Goal: Information Seeking & Learning: Understand process/instructions

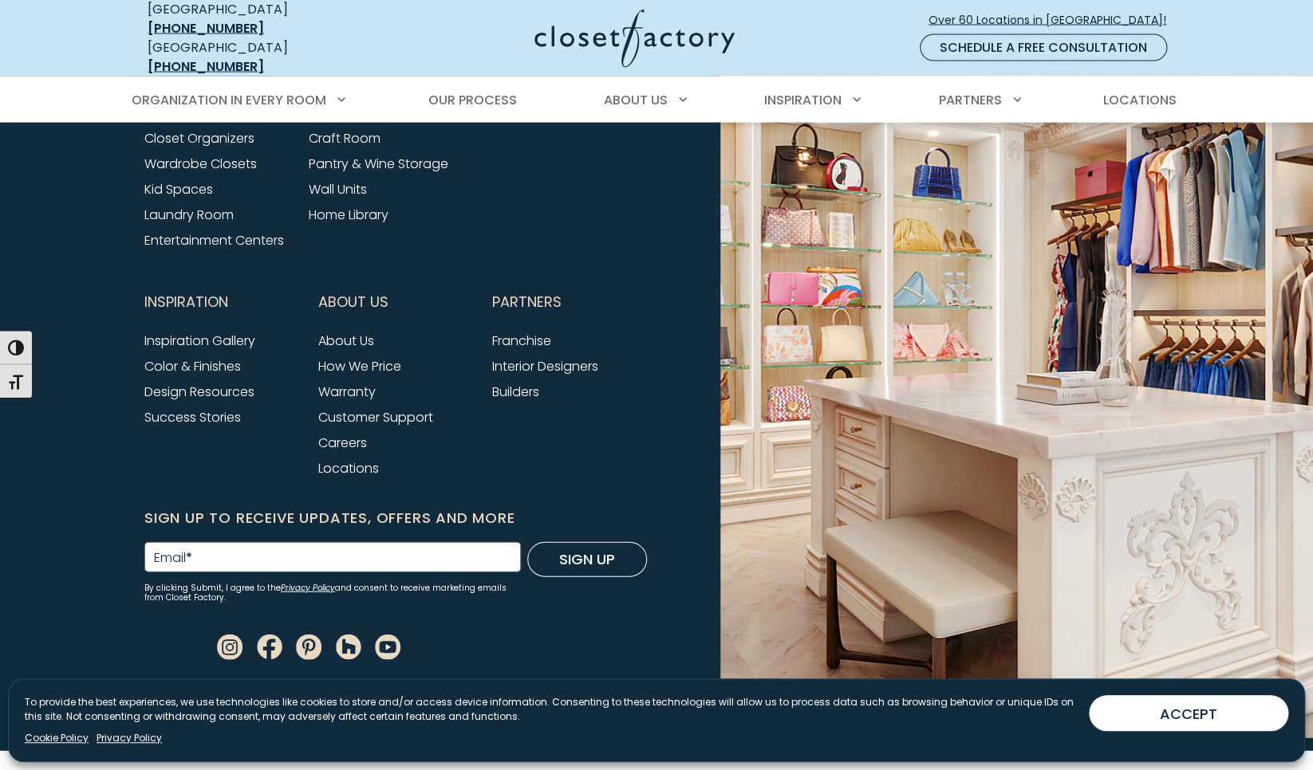
scroll to position [6965, 0]
click at [391, 357] on link "How We Price" at bounding box center [359, 366] width 83 height 18
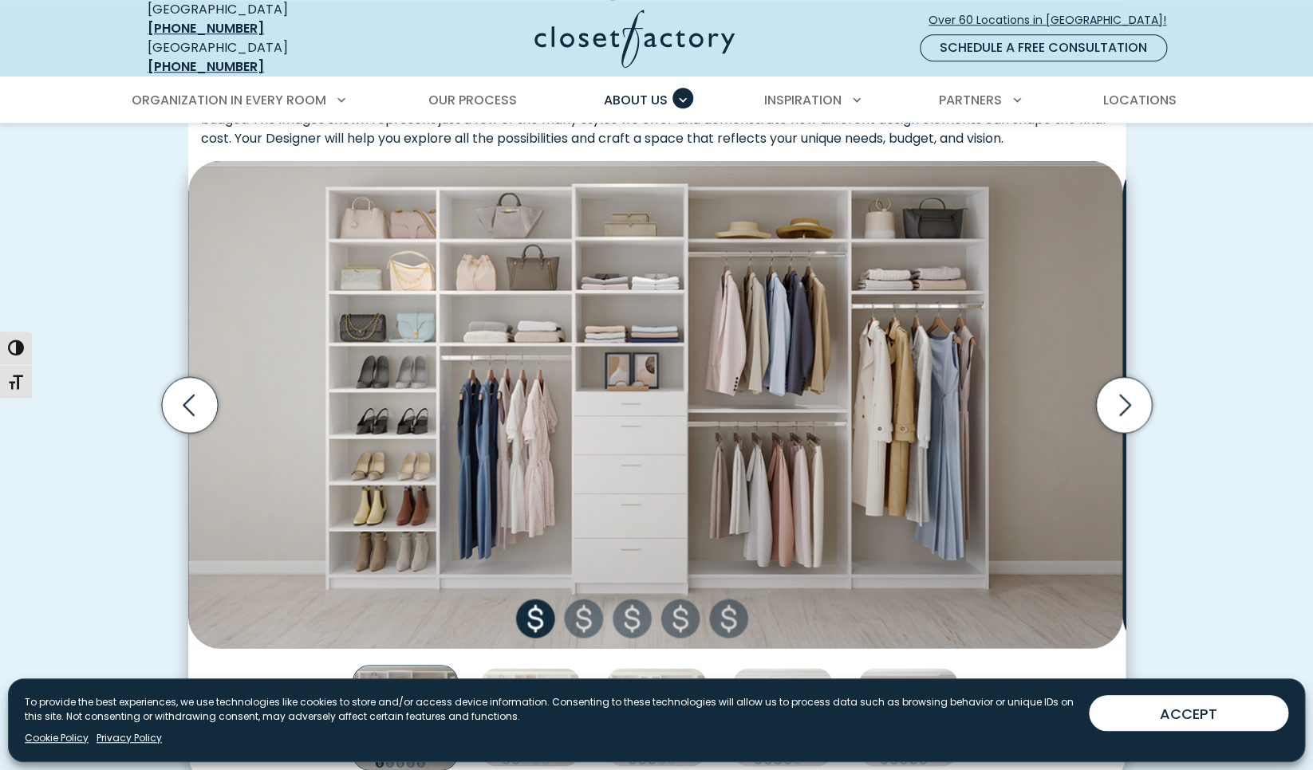
scroll to position [503, 0]
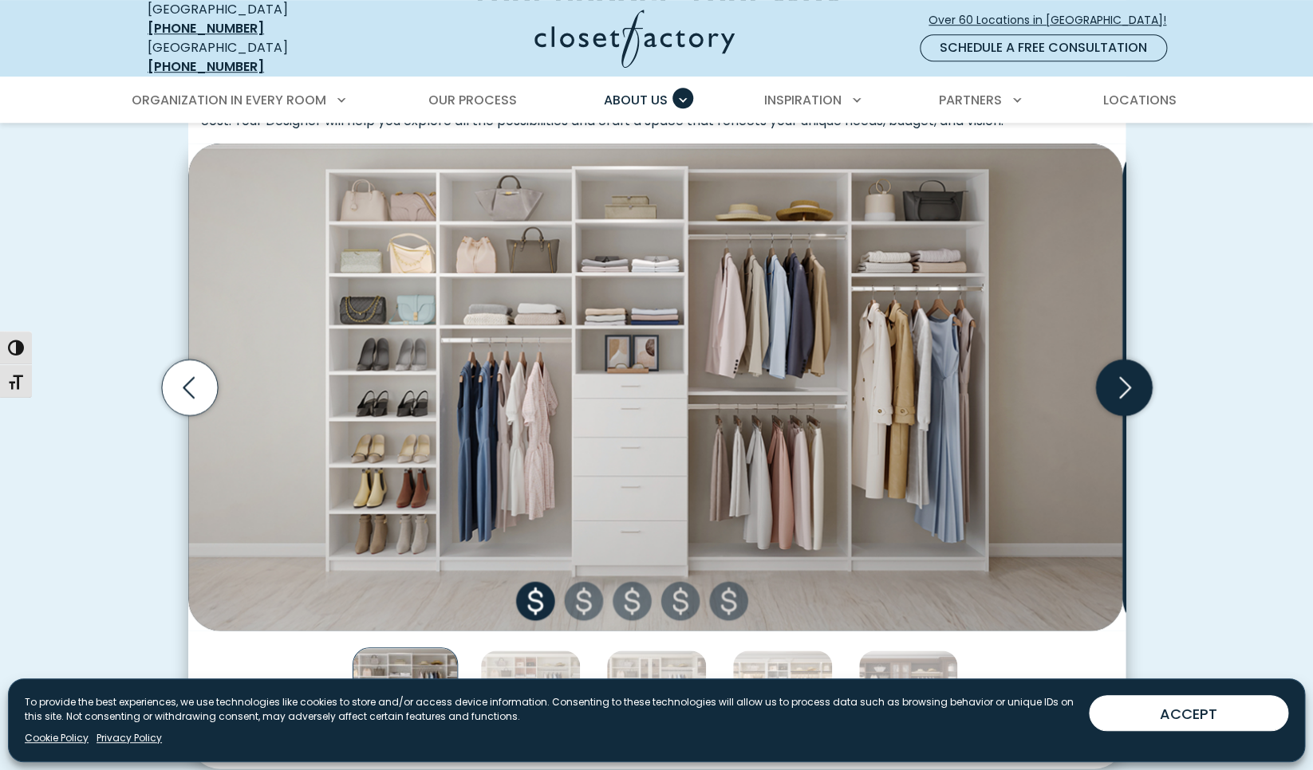
click at [1111, 415] on icon "Next slide" at bounding box center [1123, 387] width 56 height 56
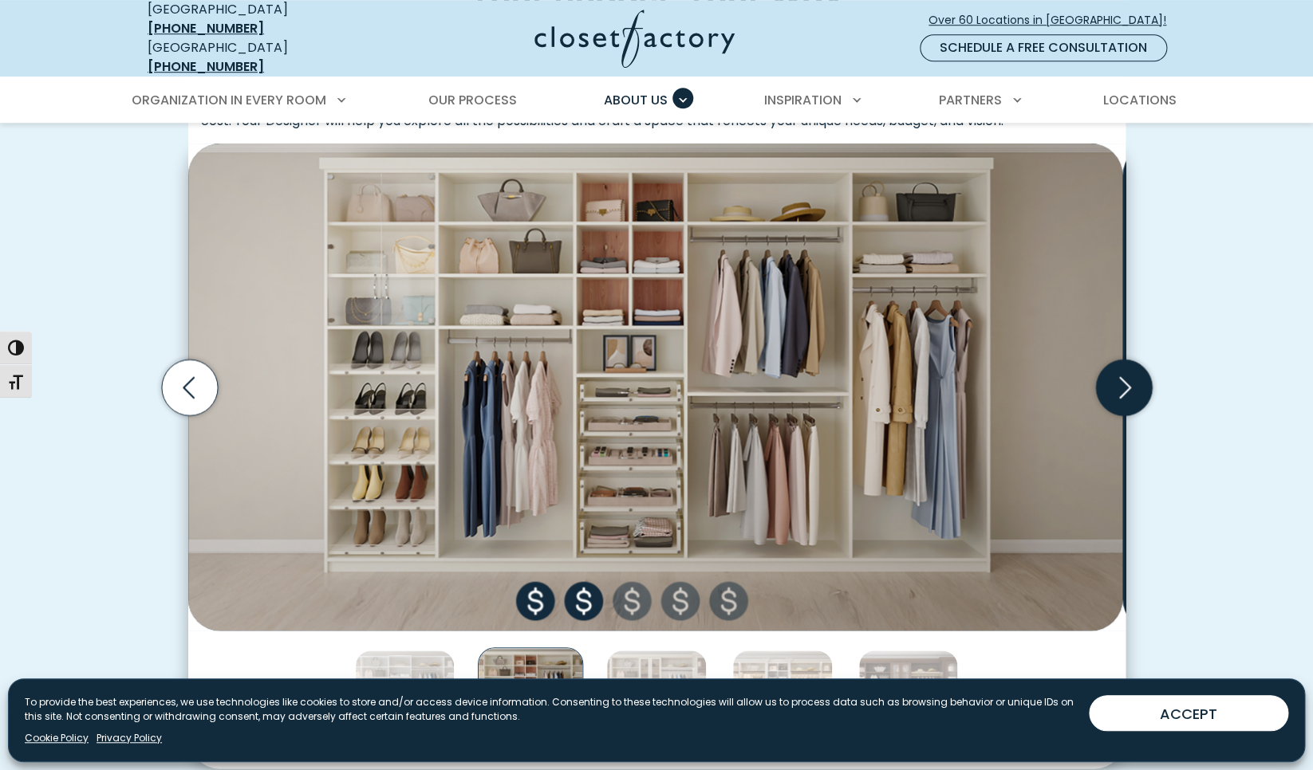
click at [1111, 415] on icon "Next slide" at bounding box center [1123, 387] width 56 height 56
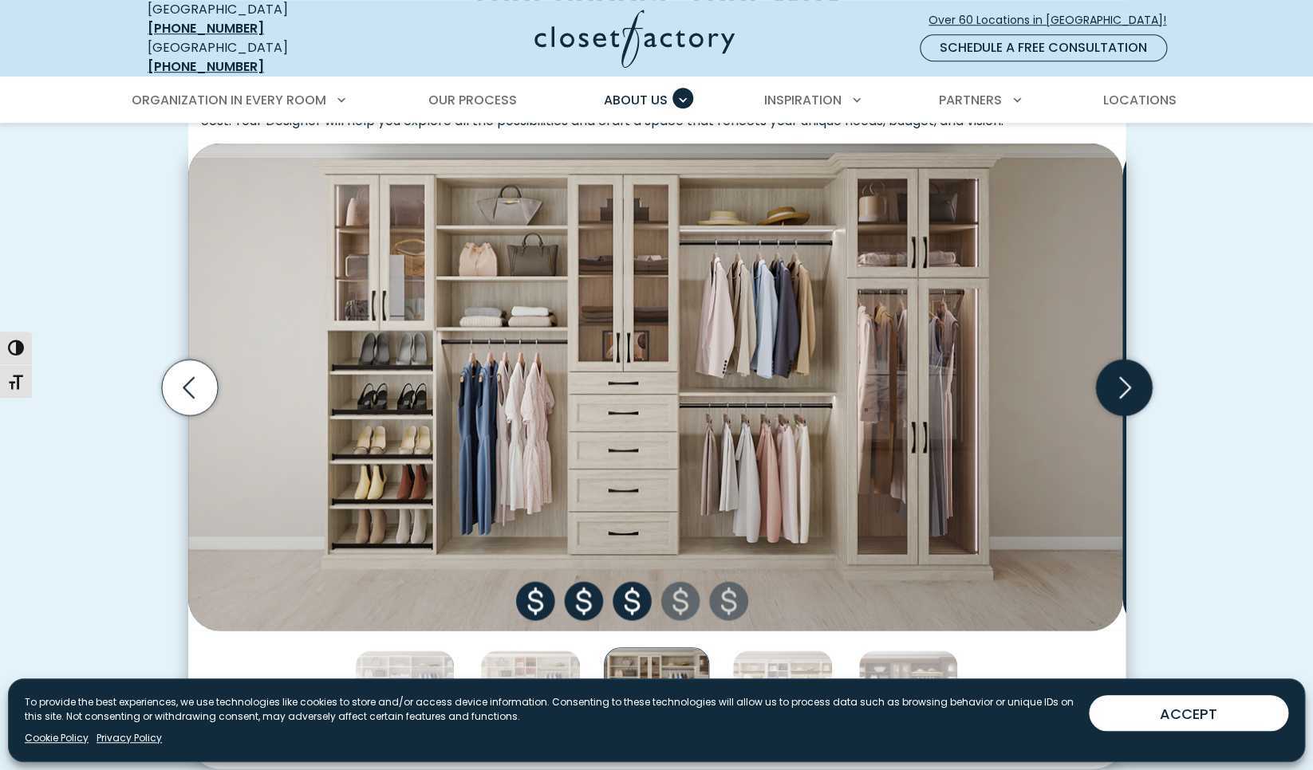
click at [1111, 415] on icon "Next slide" at bounding box center [1123, 387] width 56 height 56
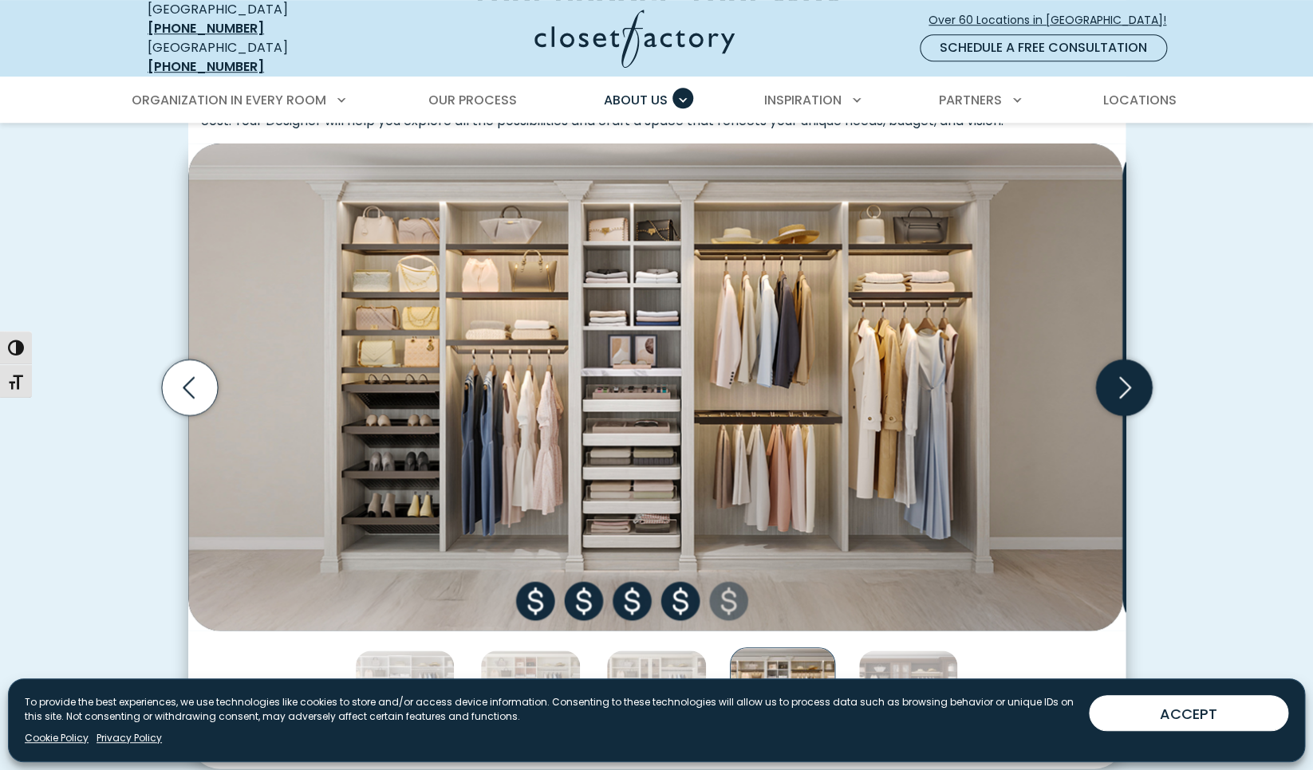
click at [1111, 415] on icon "Next slide" at bounding box center [1123, 387] width 56 height 56
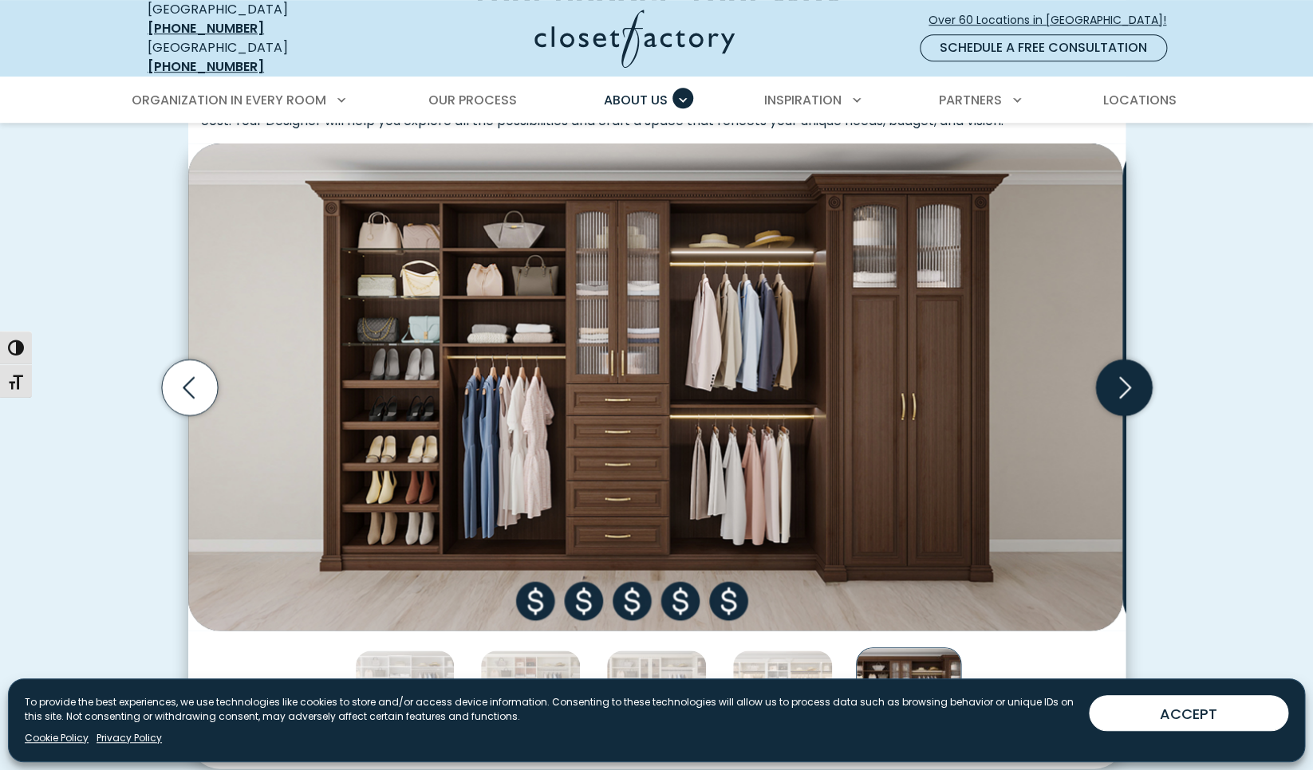
click at [1112, 415] on icon "Next slide" at bounding box center [1123, 387] width 56 height 56
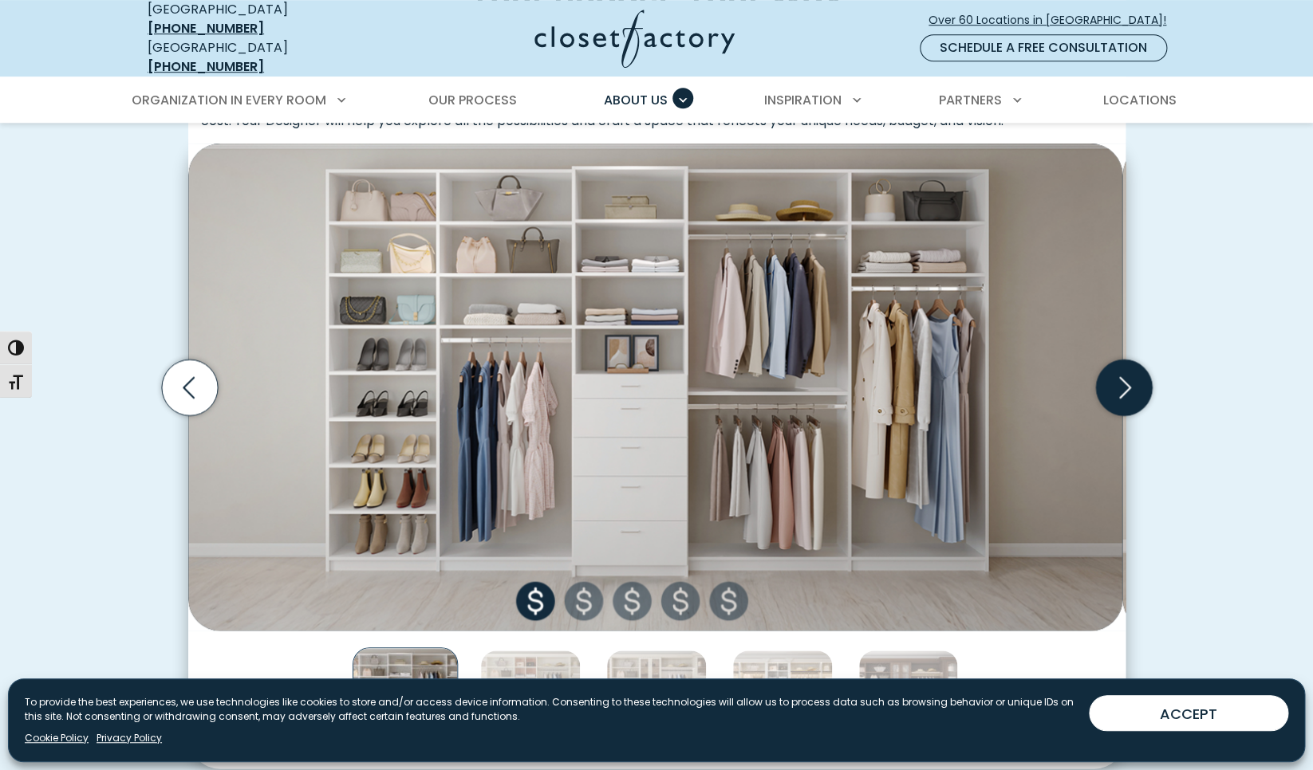
click at [1112, 415] on icon "Next slide" at bounding box center [1123, 387] width 56 height 56
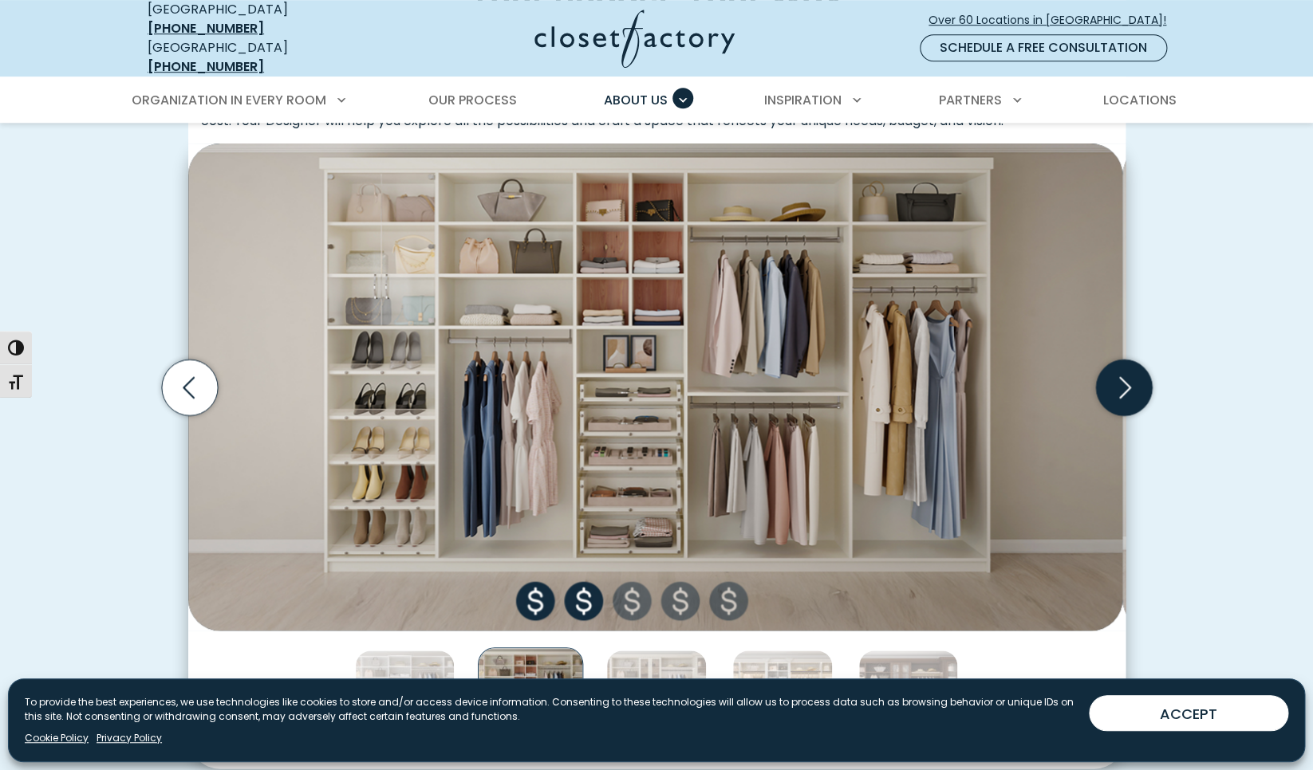
click at [1112, 415] on icon "Next slide" at bounding box center [1123, 387] width 56 height 56
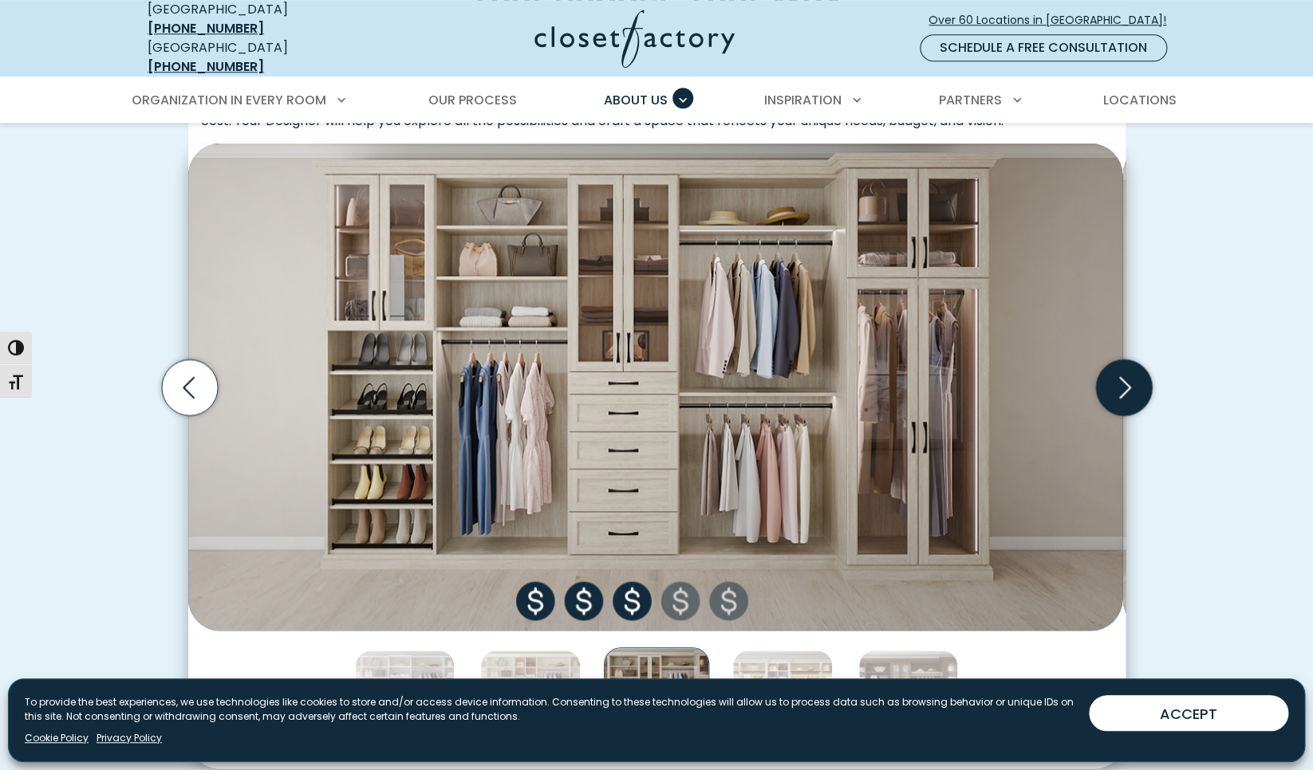
click at [1138, 415] on icon "Next slide" at bounding box center [1123, 387] width 56 height 56
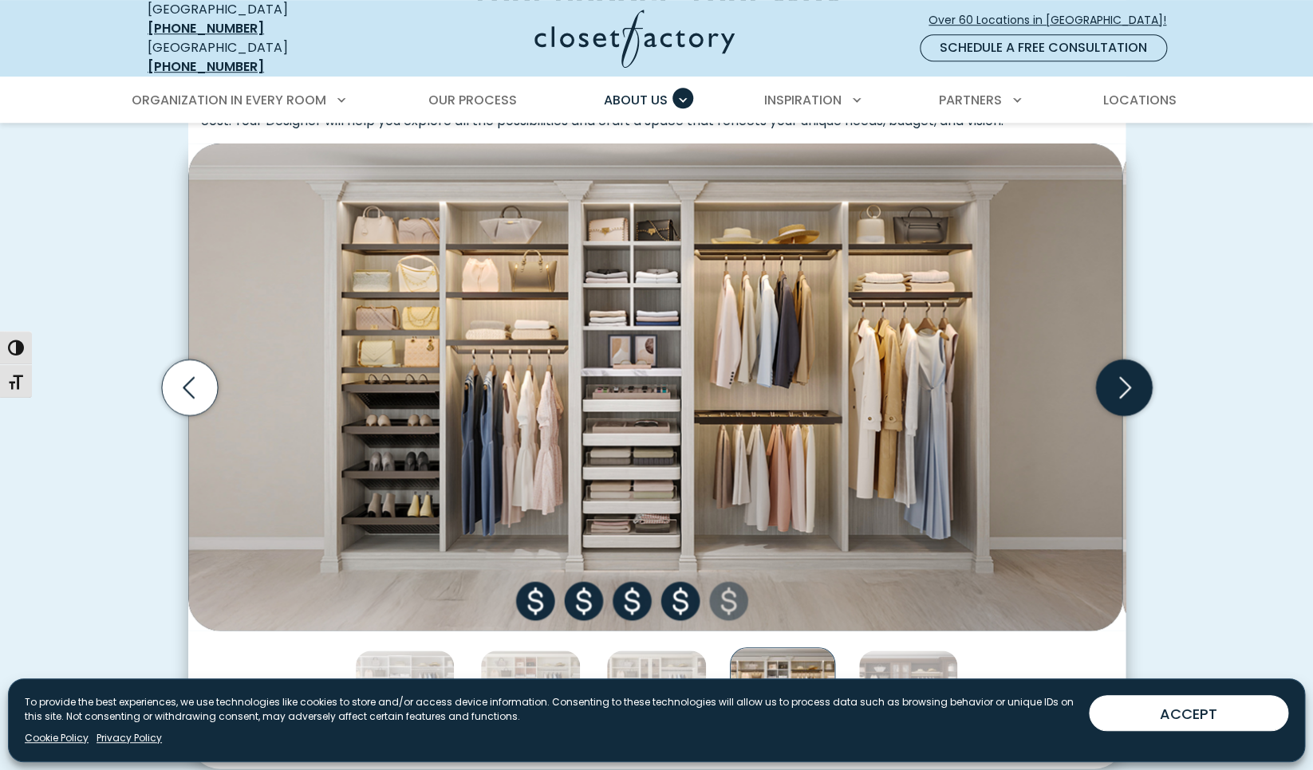
click at [1138, 415] on icon "Next slide" at bounding box center [1123, 387] width 56 height 56
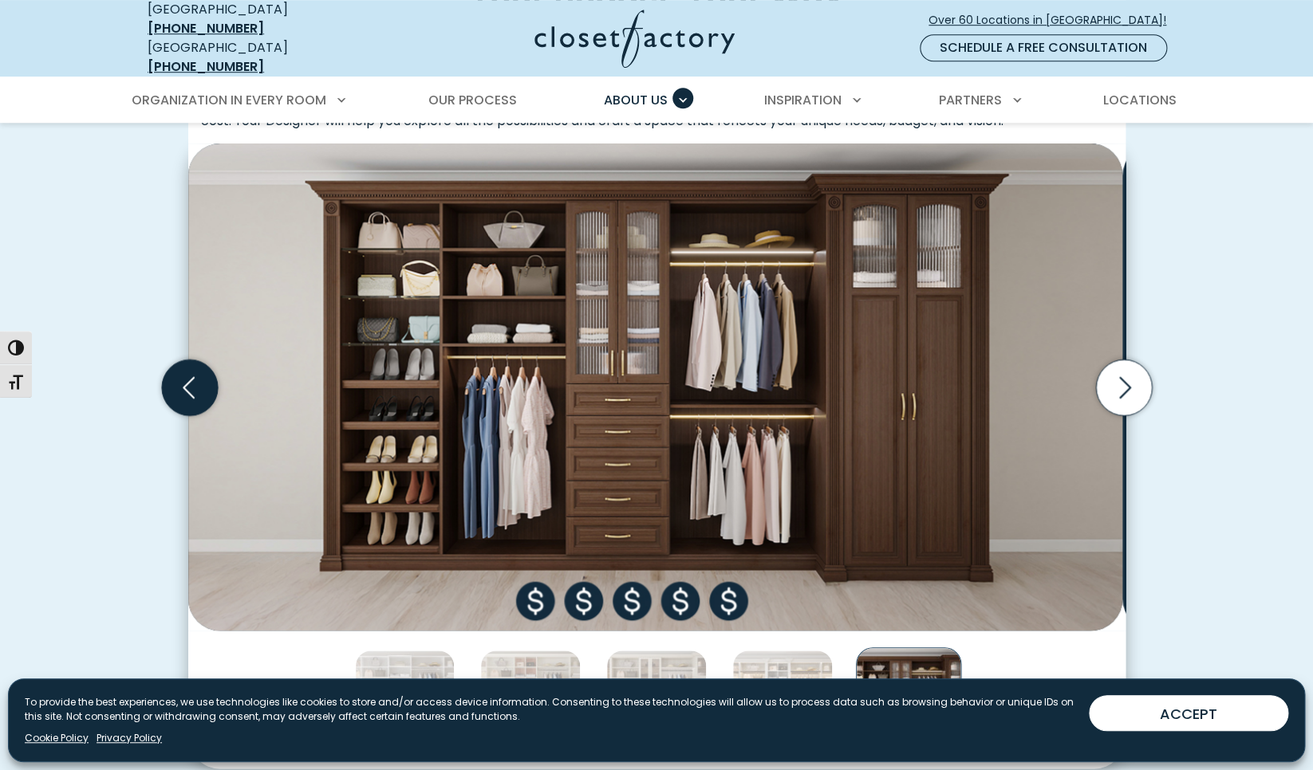
click at [183, 415] on icon "Previous slide" at bounding box center [189, 387] width 56 height 56
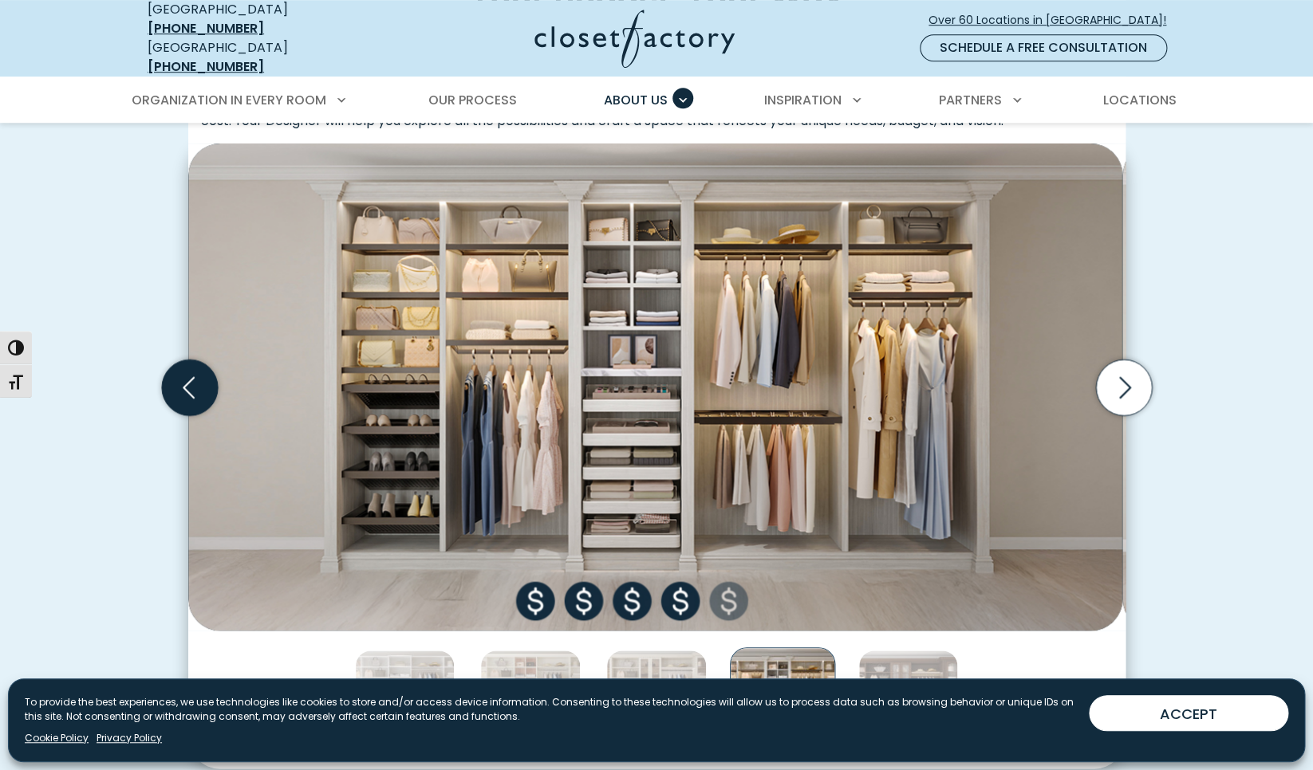
click at [183, 415] on icon "Previous slide" at bounding box center [189, 387] width 56 height 56
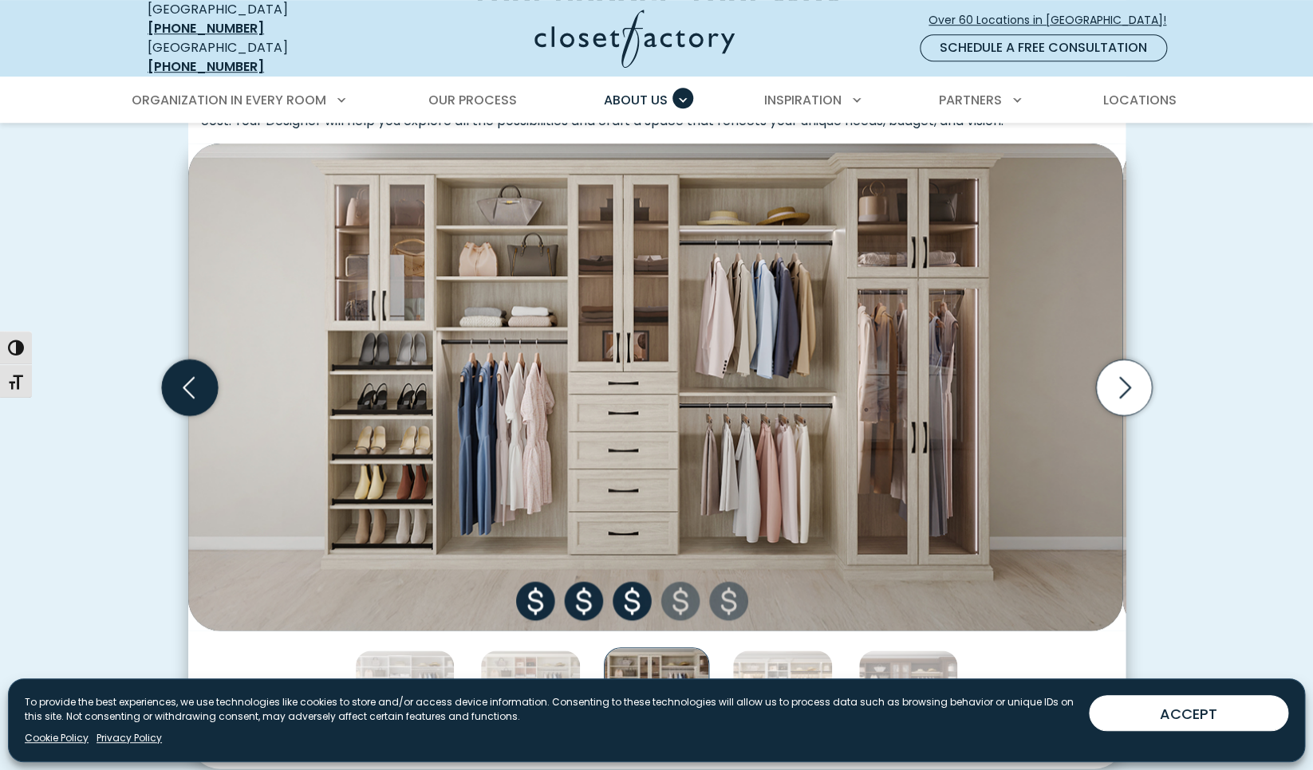
click at [183, 415] on icon "Previous slide" at bounding box center [189, 387] width 56 height 56
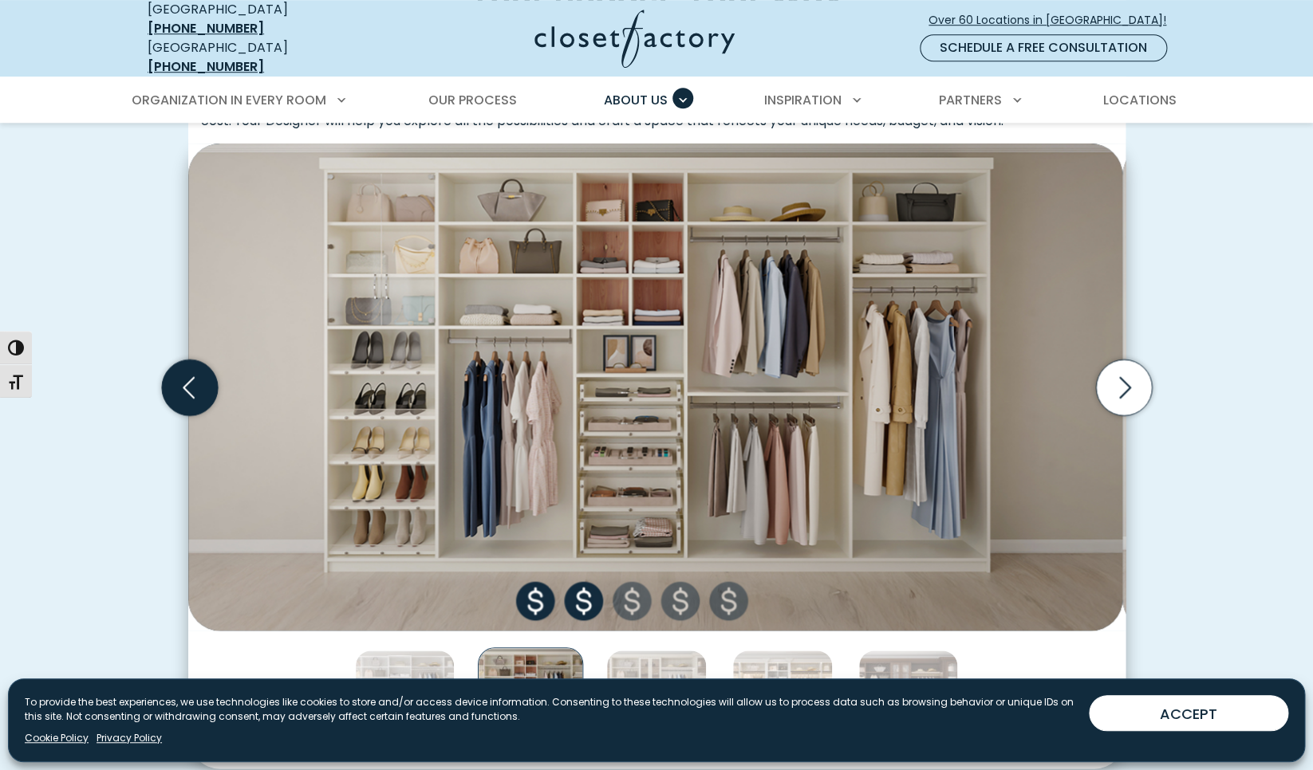
click at [183, 415] on icon "Previous slide" at bounding box center [189, 387] width 56 height 56
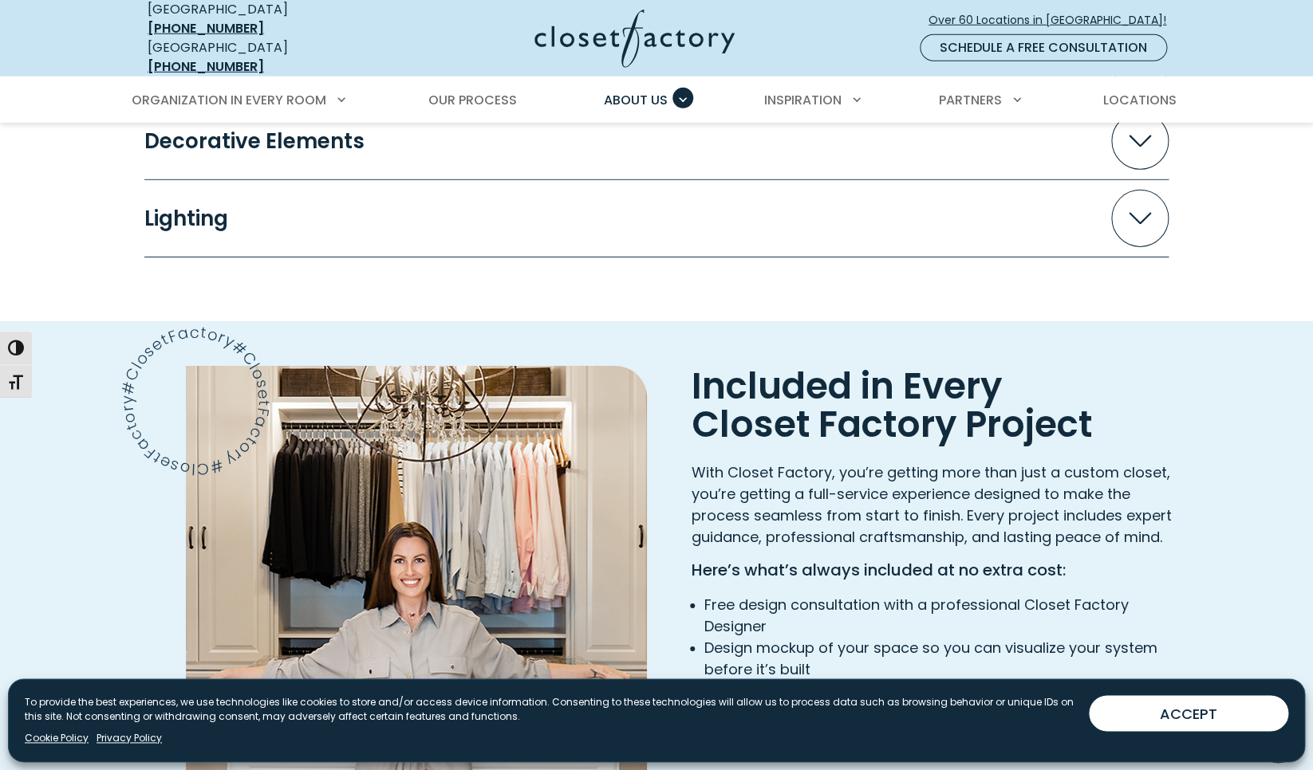
scroll to position [0, 0]
